Goal: Information Seeking & Learning: Stay updated

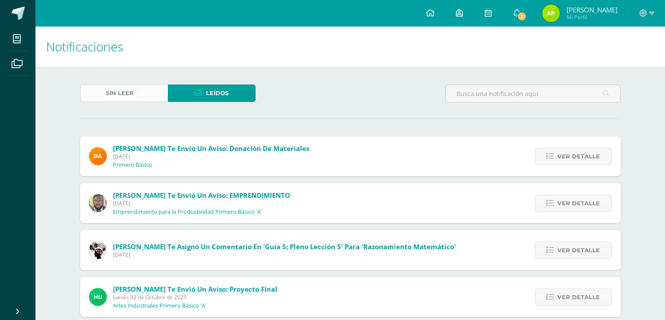
click at [93, 93] on link "Sin leer (2)" at bounding box center [124, 93] width 88 height 17
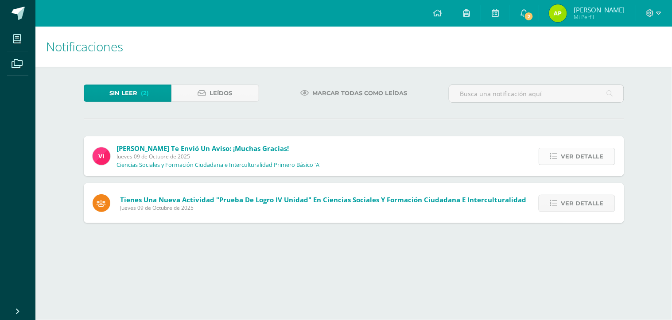
click at [590, 152] on span "Ver detalle" at bounding box center [582, 156] width 43 height 16
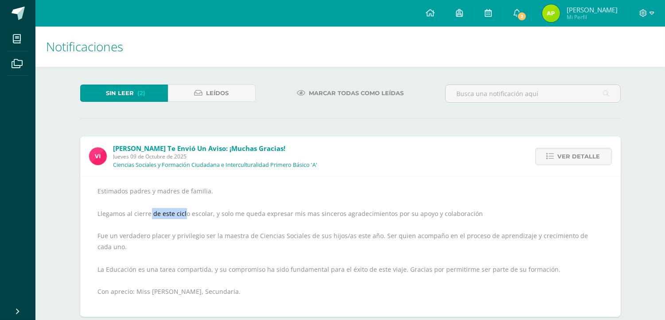
drag, startPoint x: 156, startPoint y: 212, endPoint x: 169, endPoint y: 211, distance: 13.3
click at [186, 211] on div "Estimados padres y madres de familia. Llegamos al cierre de este ciclo escolar,…" at bounding box center [350, 247] width 505 height 123
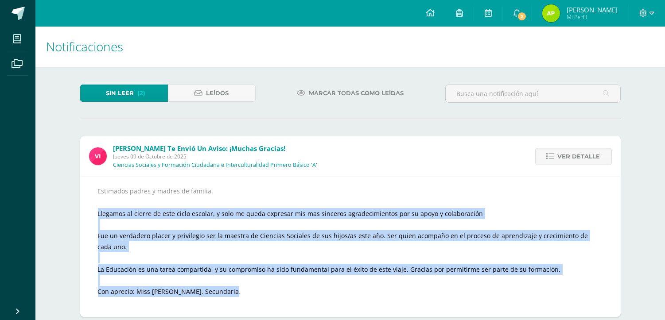
drag, startPoint x: 97, startPoint y: 214, endPoint x: 238, endPoint y: 278, distance: 155.7
click at [238, 278] on div "Estimados padres y madres de familia. Llegamos al cierre de este ciclo escolar,…" at bounding box center [350, 246] width 541 height 141
click at [258, 277] on div "Estimados padres y madres de familia. Llegamos al cierre de este ciclo escolar,…" at bounding box center [350, 247] width 505 height 123
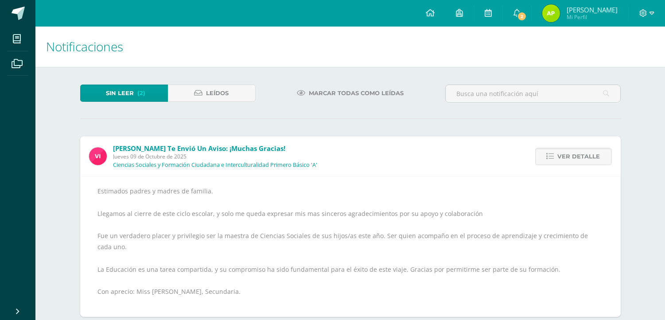
click at [504, 163] on div "[PERSON_NAME] te envió un aviso: ¡Muchas gracias! [DATE] Ciencias Sociales y Fo…" at bounding box center [350, 226] width 541 height 181
click at [542, 162] on link "Ver detalle" at bounding box center [573, 156] width 77 height 17
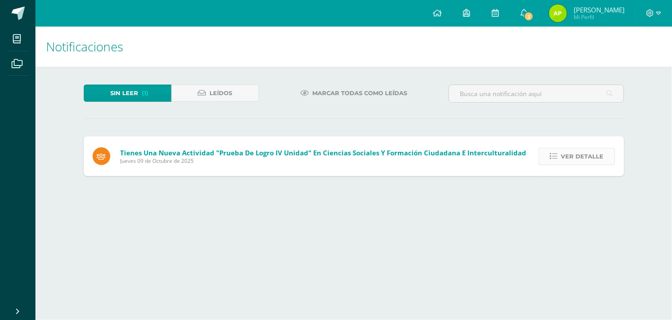
click at [541, 157] on link "Ver detalle" at bounding box center [577, 156] width 77 height 17
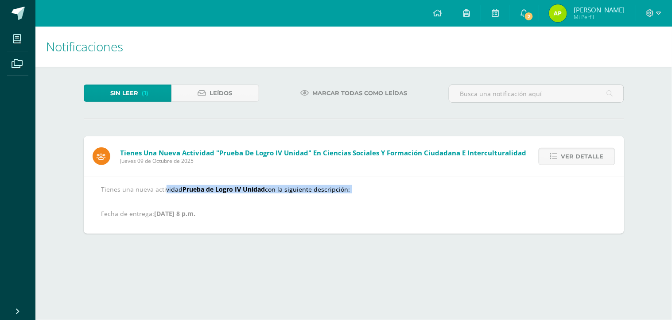
drag, startPoint x: 162, startPoint y: 189, endPoint x: 352, endPoint y: 194, distance: 190.6
click at [351, 194] on p "Tienes una nueva actividad Prueba de Logro IV Unidad con la siguiente descripci…" at bounding box center [353, 202] width 505 height 32
click at [559, 158] on link "Ver detalle" at bounding box center [577, 156] width 77 height 17
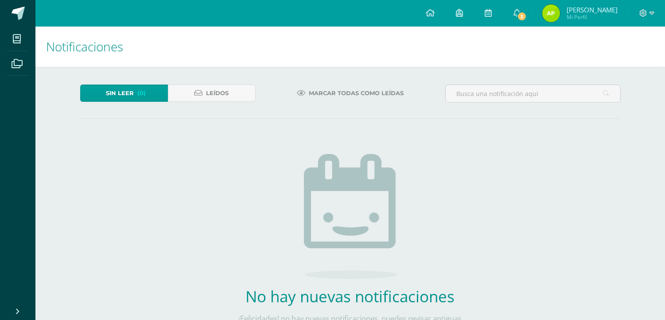
click at [205, 106] on div "Sin leer (0) Leídos" at bounding box center [168, 98] width 183 height 26
click at [201, 98] on link "Leídos" at bounding box center [212, 93] width 88 height 17
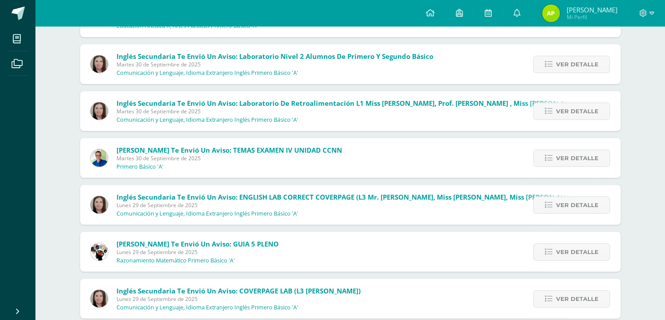
scroll to position [613, 0]
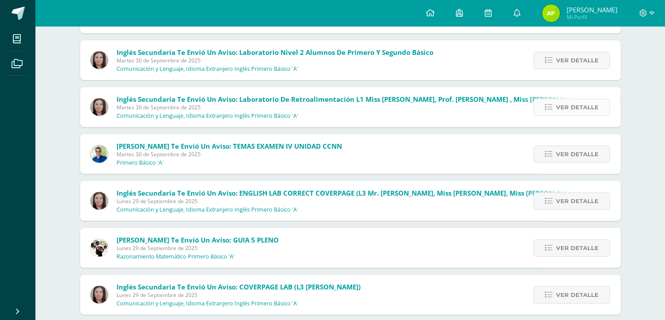
click at [565, 113] on span "Ver detalle" at bounding box center [577, 107] width 43 height 16
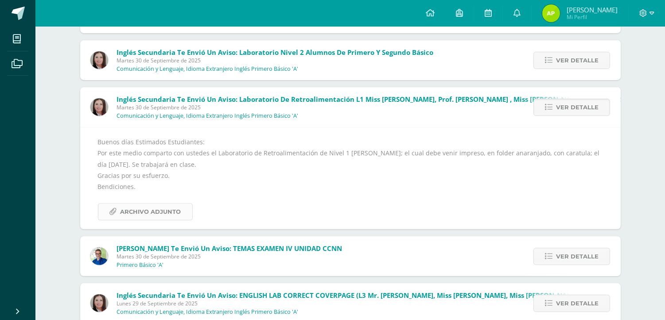
click at [137, 208] on span "Archivo Adjunto" at bounding box center [151, 212] width 61 height 16
